Goal: Check status: Check status

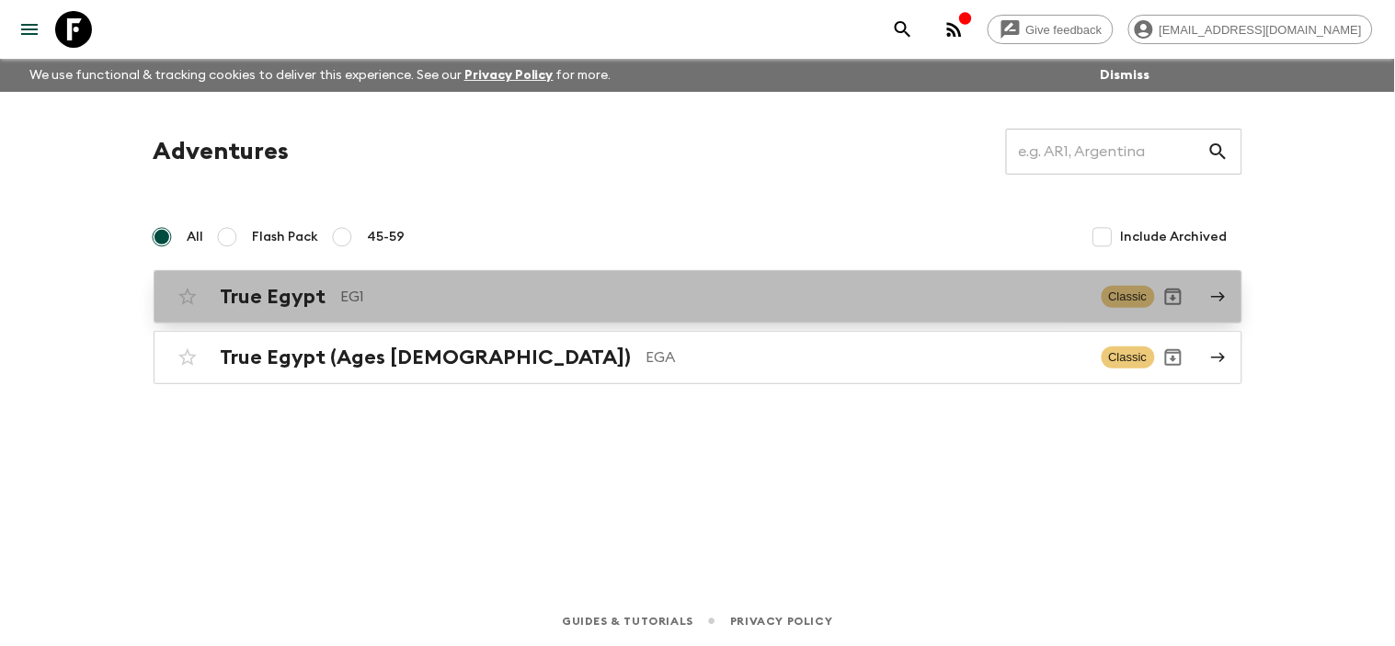
click at [1216, 301] on icon at bounding box center [1218, 297] width 17 height 17
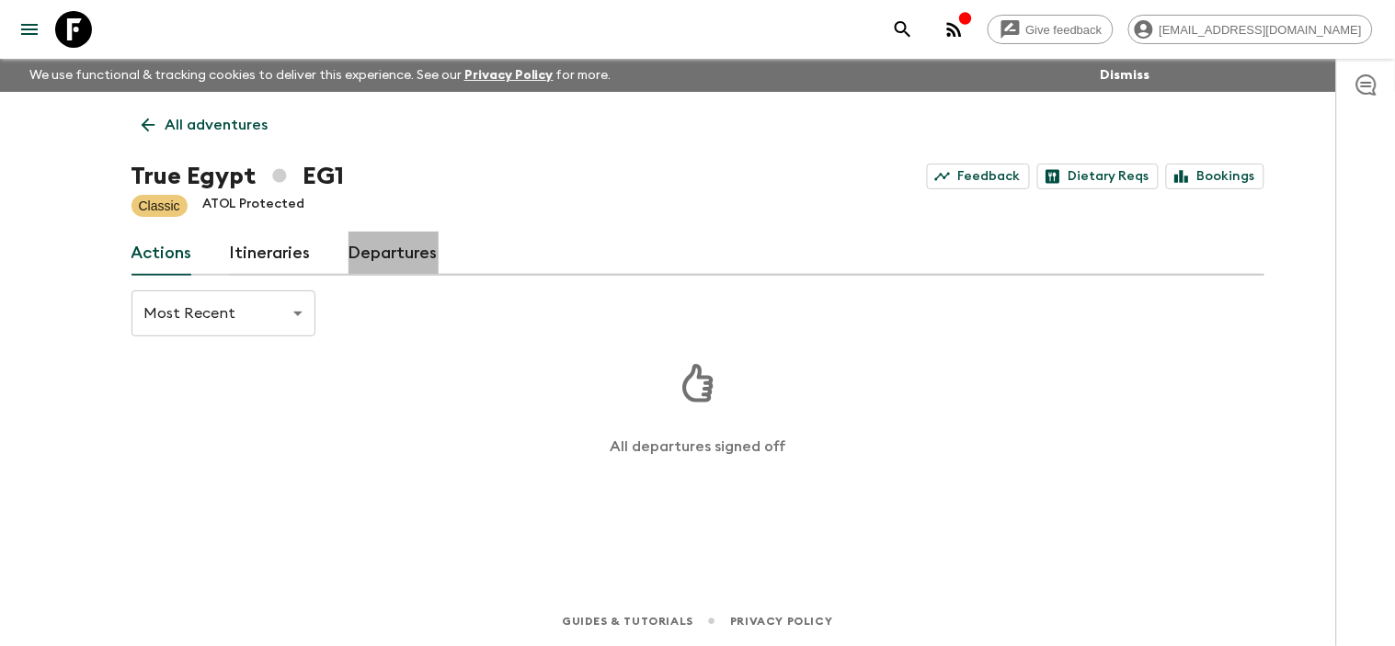
click at [403, 261] on link "Departures" at bounding box center [393, 254] width 90 height 44
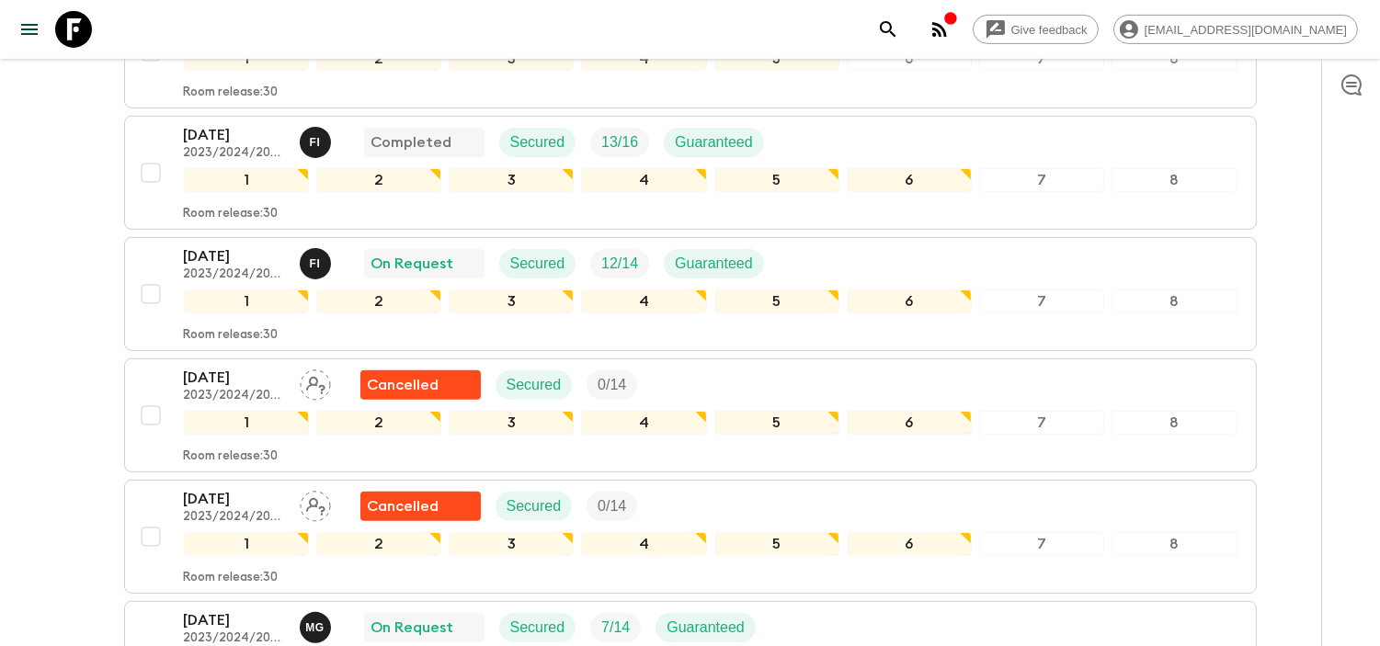
scroll to position [1145, 0]
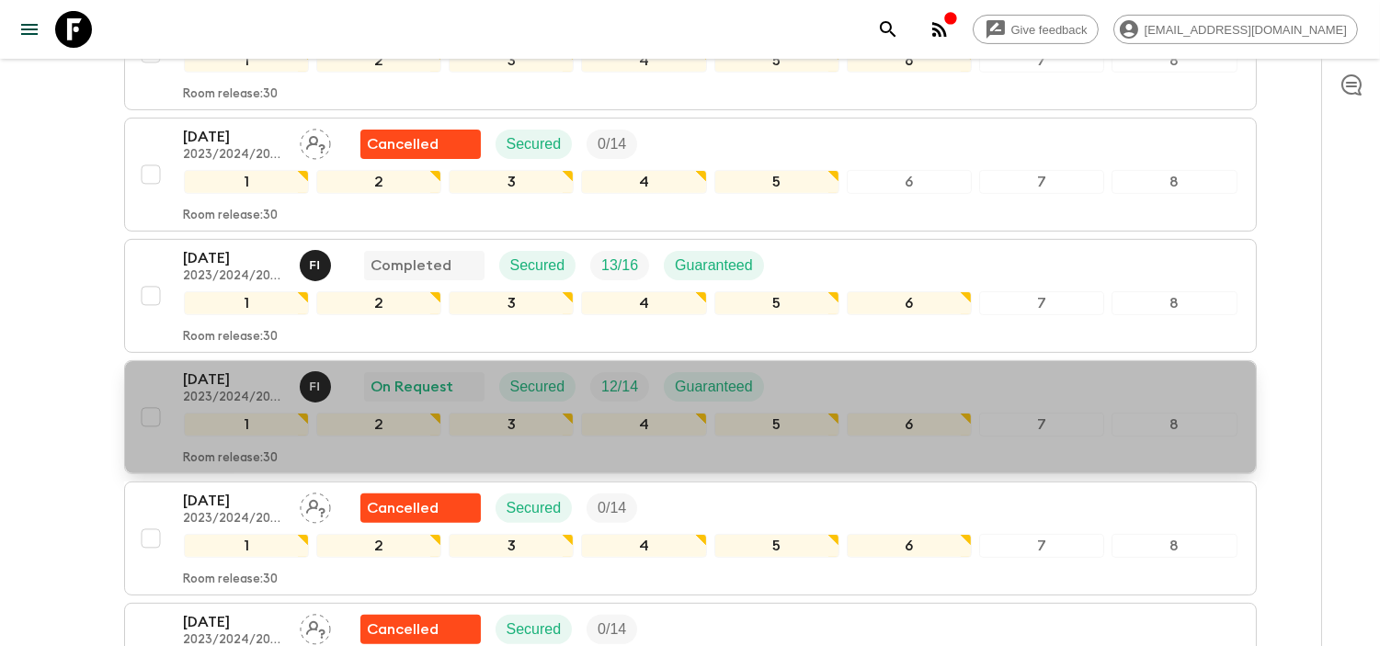
click at [222, 377] on p "[DATE]" at bounding box center [234, 380] width 101 height 22
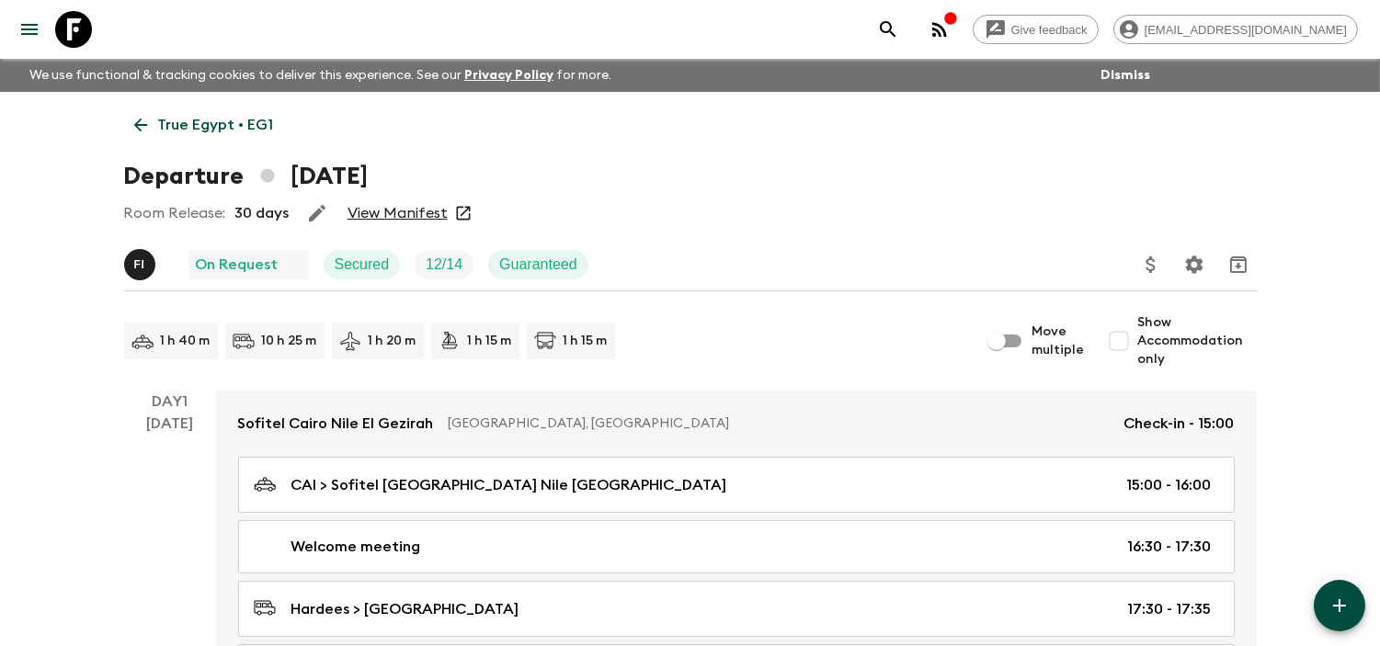
click at [396, 215] on link "View Manifest" at bounding box center [397, 213] width 100 height 18
